Goal: Task Accomplishment & Management: Use online tool/utility

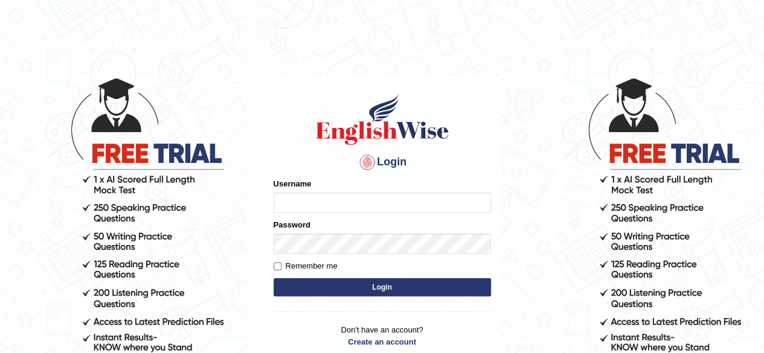
drag, startPoint x: 0, startPoint y: 0, endPoint x: 303, endPoint y: 202, distance: 364.4
click at [303, 202] on input "Username" at bounding box center [381, 203] width 217 height 21
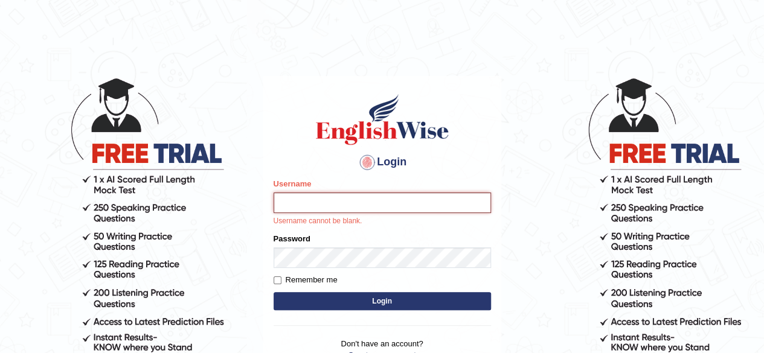
type input "[PERSON_NAME]"
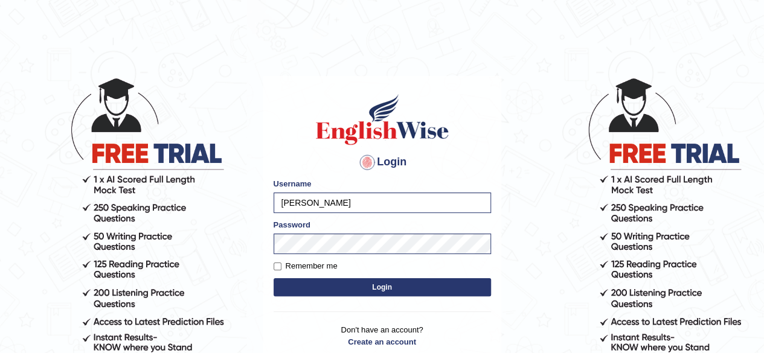
click at [422, 292] on button "Login" at bounding box center [381, 287] width 217 height 18
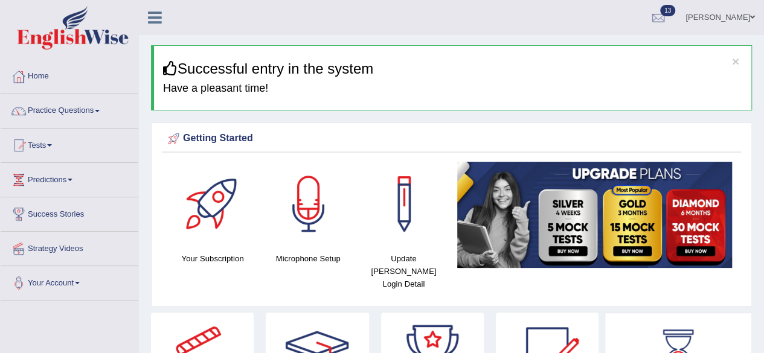
click at [57, 110] on link "Practice Questions" at bounding box center [70, 109] width 138 height 30
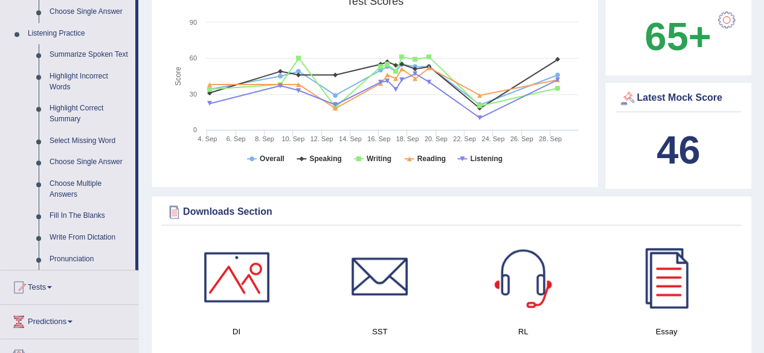
scroll to position [604, 0]
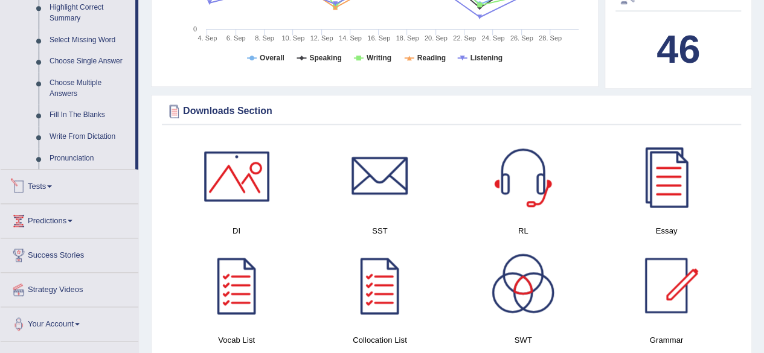
click at [47, 182] on link "Tests" at bounding box center [70, 185] width 138 height 30
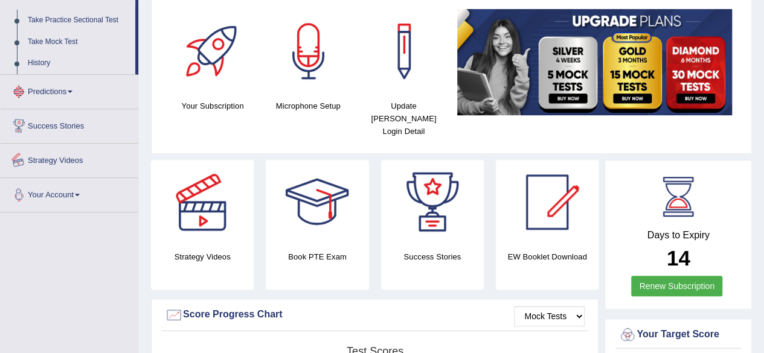
scroll to position [144, 0]
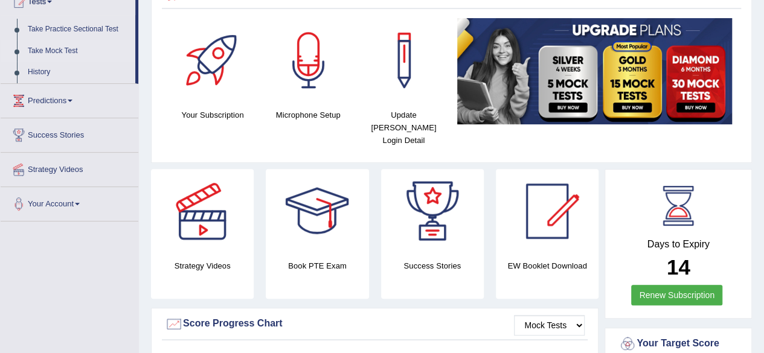
click at [85, 51] on link "Take Mock Test" at bounding box center [78, 51] width 113 height 22
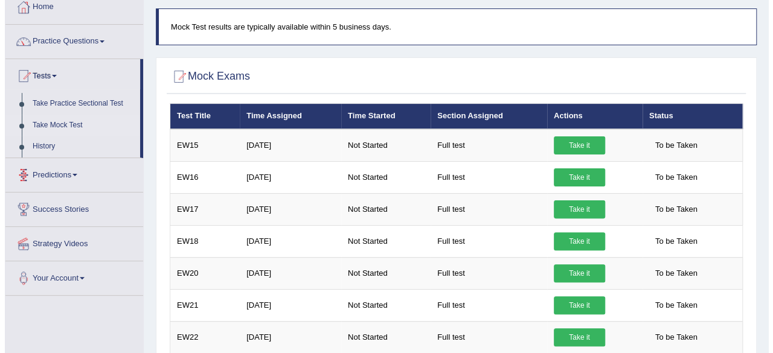
scroll to position [59, 0]
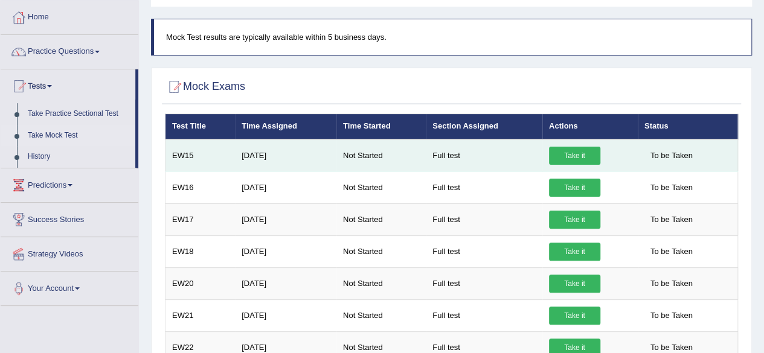
click at [585, 147] on link "Take it" at bounding box center [574, 156] width 51 height 18
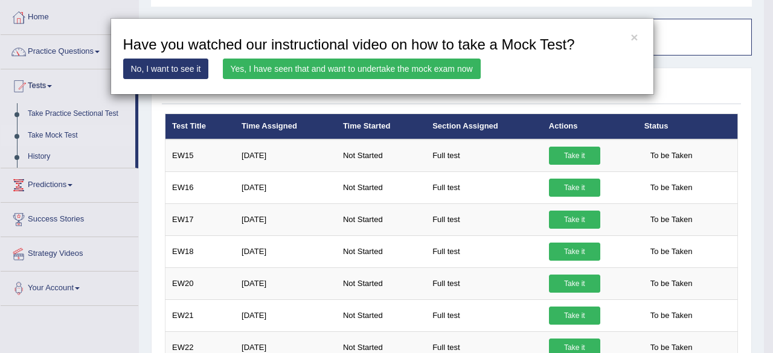
click at [468, 62] on link "Yes, I have seen that and want to undertake the mock exam now" at bounding box center [352, 69] width 258 height 21
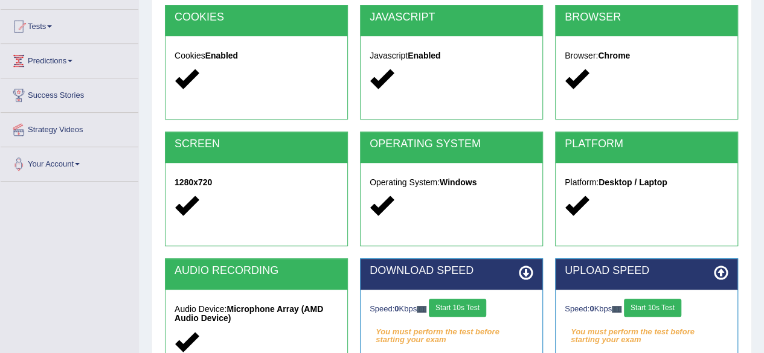
scroll to position [181, 0]
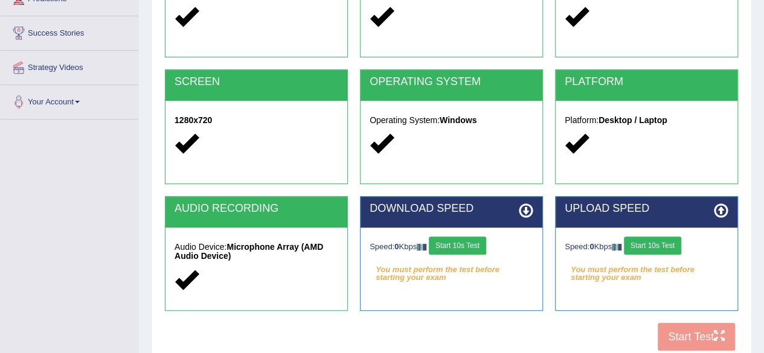
click at [459, 240] on button "Start 10s Test" at bounding box center [457, 246] width 57 height 18
click at [635, 246] on button "Start 10s Test" at bounding box center [652, 246] width 57 height 18
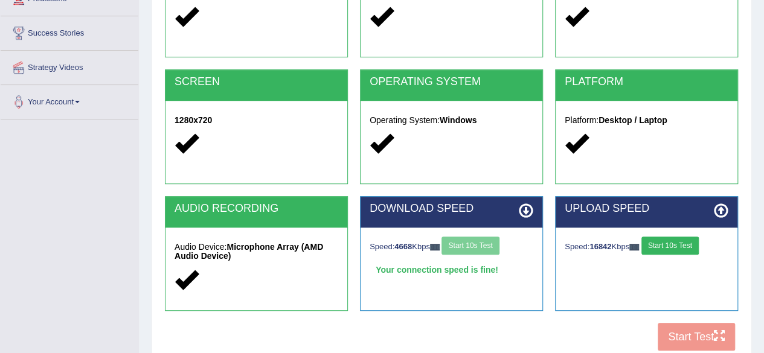
click at [685, 241] on button "Start 10s Test" at bounding box center [669, 246] width 57 height 18
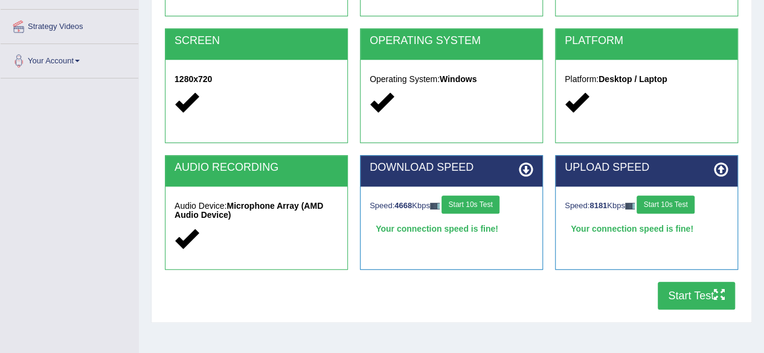
scroll to position [241, 0]
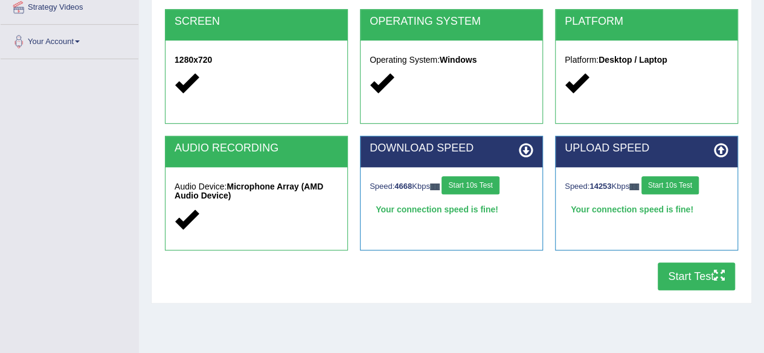
click at [676, 272] on button "Start Test" at bounding box center [695, 277] width 77 height 28
